Goal: Check status: Check status

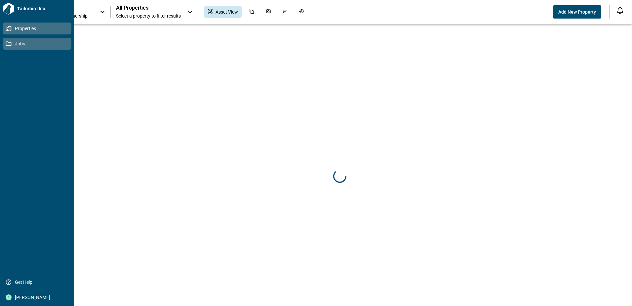
click at [28, 44] on span "Jobs" at bounding box center [39, 43] width 54 height 7
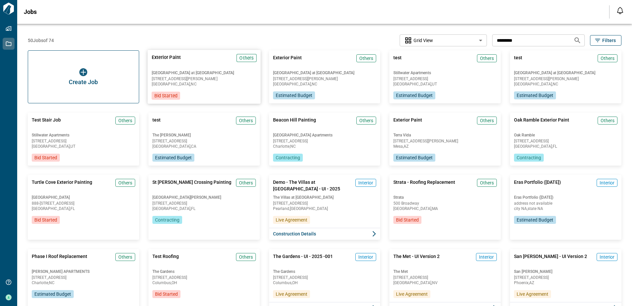
click at [196, 77] on div "[GEOGRAPHIC_DATA] at [GEOGRAPHIC_DATA] [STREET_ADDRESS][PERSON_NAME]" at bounding box center [203, 78] width 105 height 16
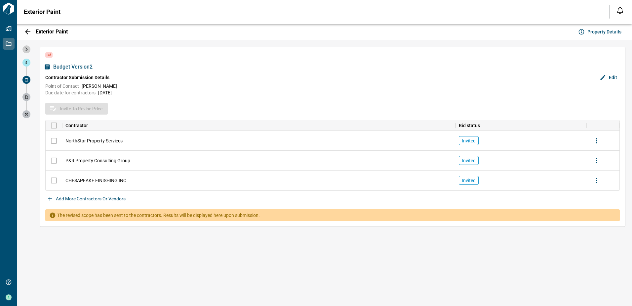
click at [25, 50] on icon "button" at bounding box center [26, 49] width 8 height 8
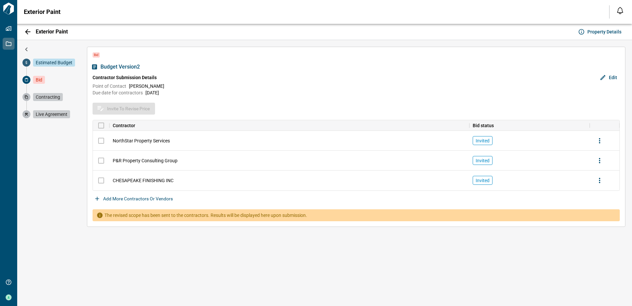
click at [67, 60] on span "Estimated Budget" at bounding box center [54, 63] width 42 height 8
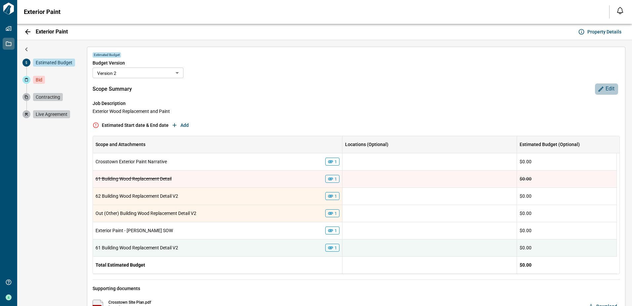
click at [611, 87] on span "Edit" at bounding box center [610, 88] width 9 height 7
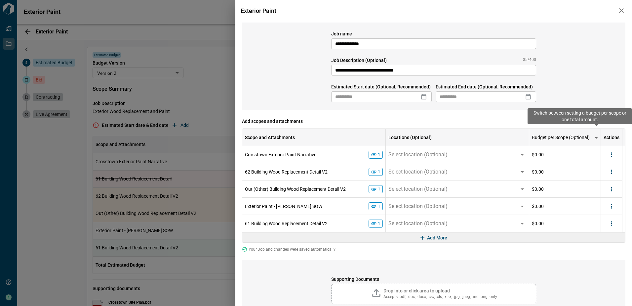
click at [619, 10] on icon "button" at bounding box center [622, 11] width 8 height 8
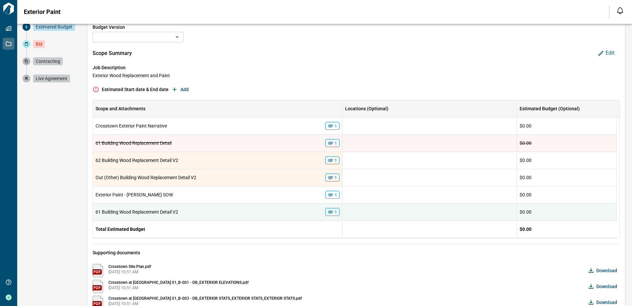
scroll to position [99, 0]
